Goal: Navigation & Orientation: Find specific page/section

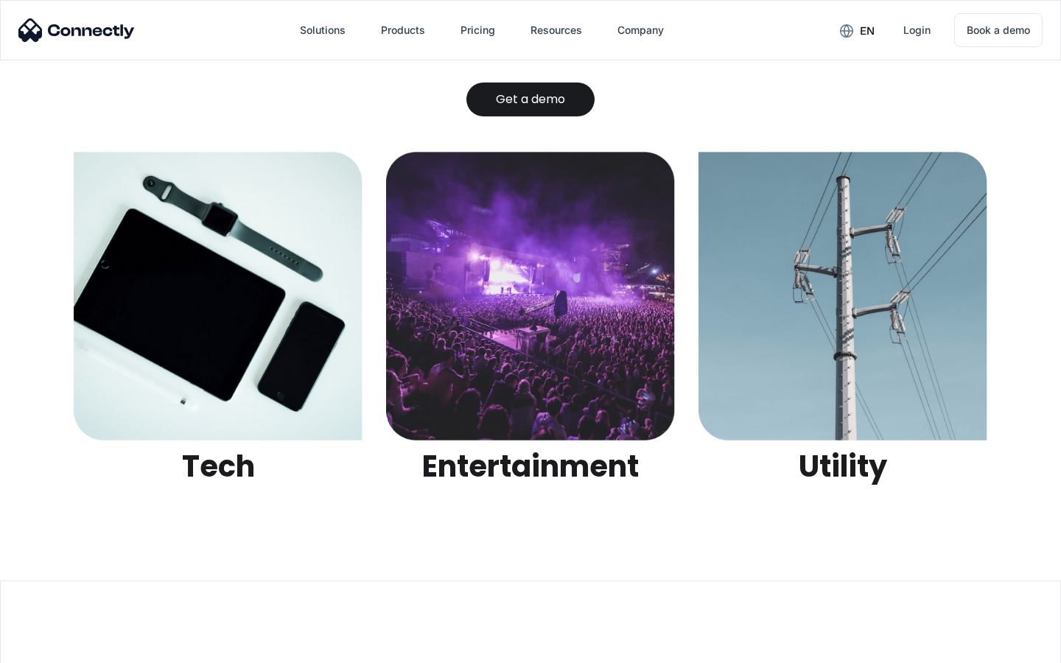
scroll to position [4651, 0]
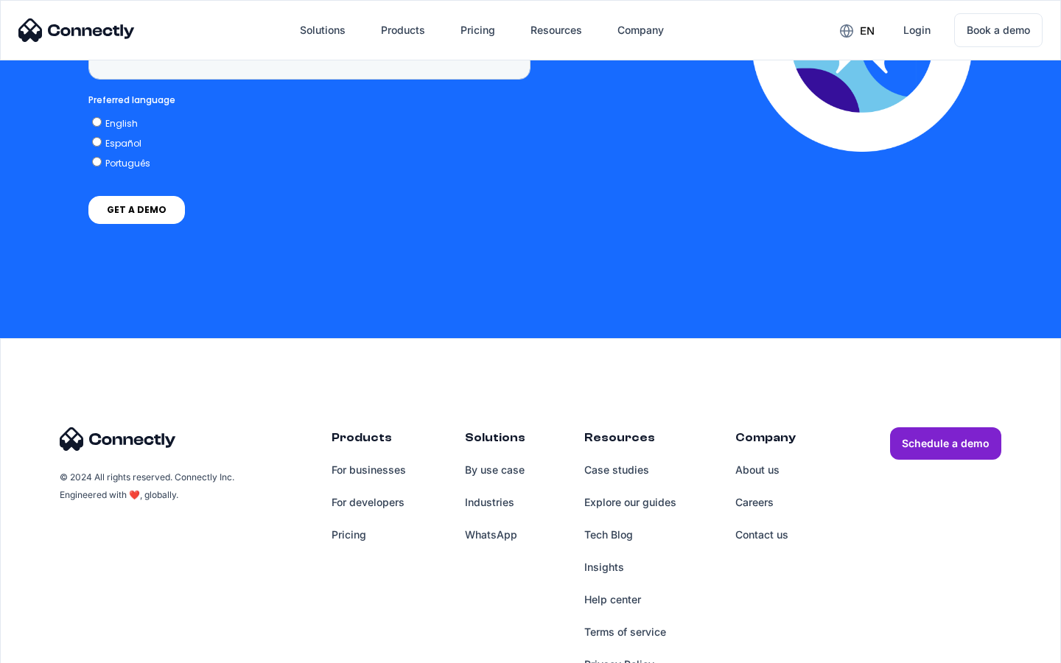
scroll to position [3754, 0]
